Goal: Task Accomplishment & Management: Complete application form

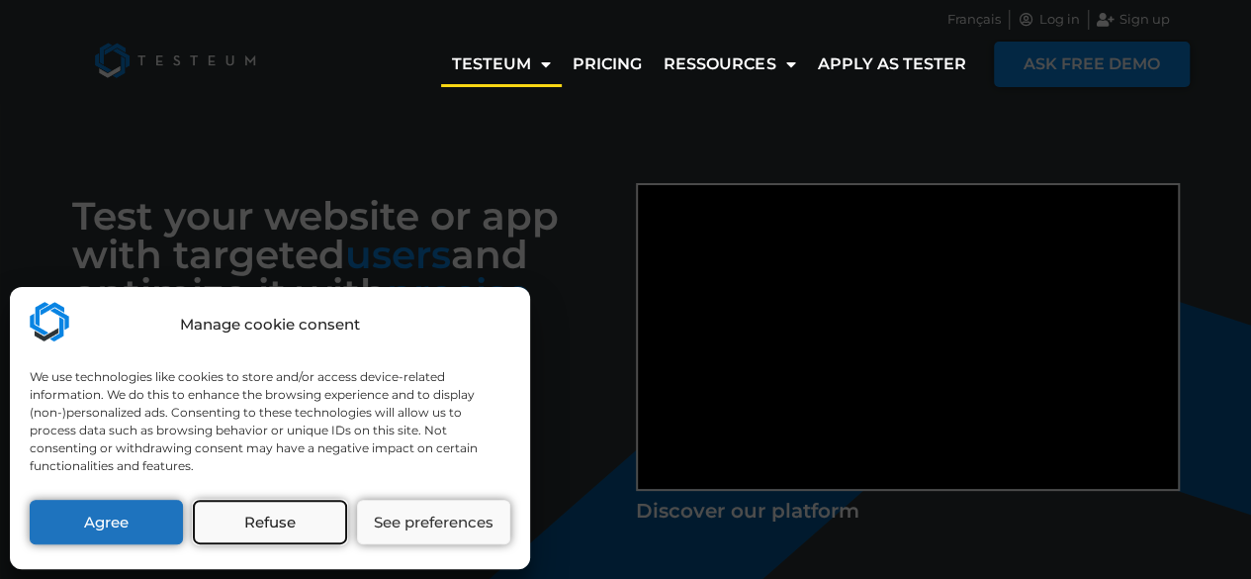
click at [275, 513] on button "Refuse" at bounding box center [269, 522] width 153 height 45
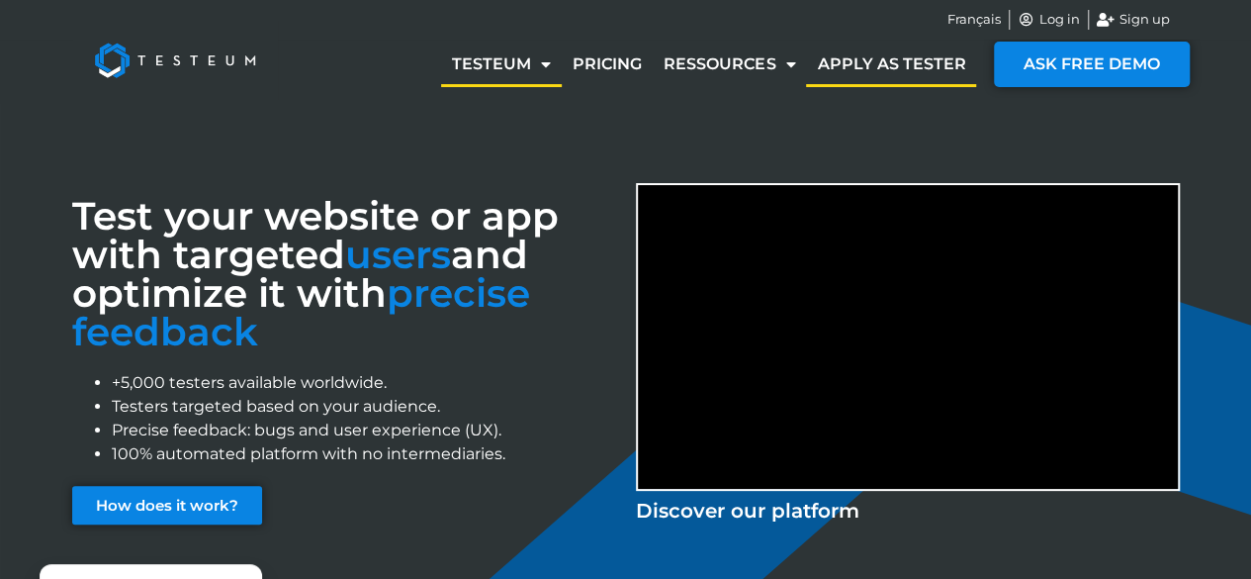
click at [890, 58] on link "Apply as tester" at bounding box center [891, 65] width 170 height 46
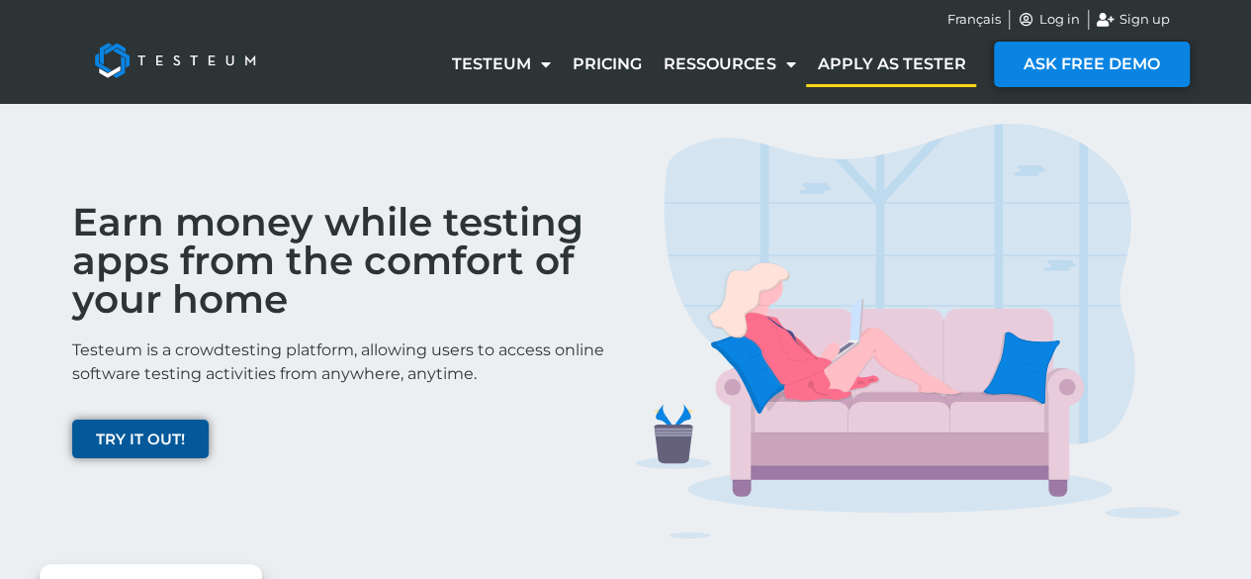
click at [137, 446] on span "TRY IT OUT!" at bounding box center [140, 438] width 89 height 15
